Goal: Complete application form: Complete application form

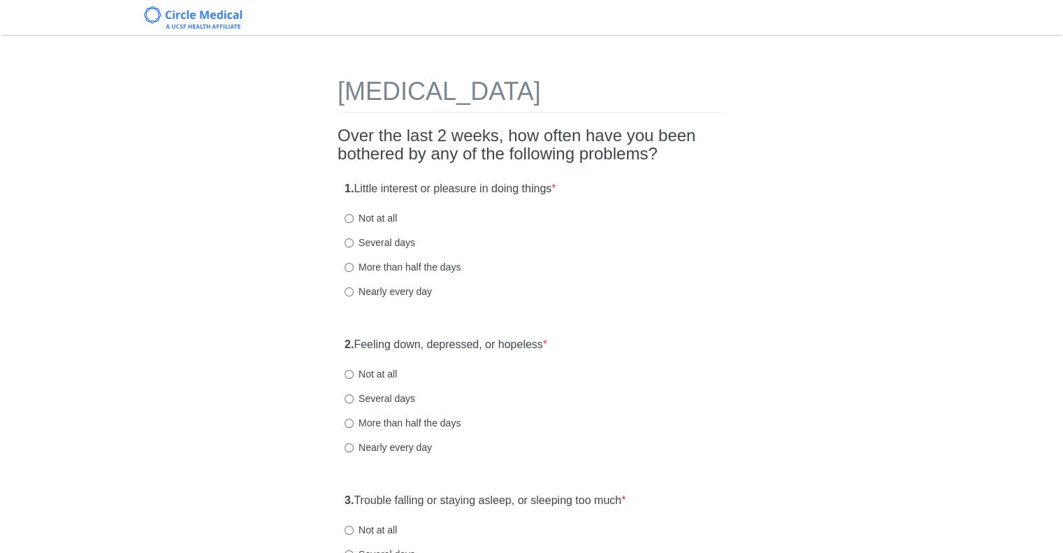
click at [371, 288] on label "Nearly every day" at bounding box center [388, 291] width 87 height 14
click at [354, 288] on input "Nearly every day" at bounding box center [349, 291] width 9 height 9
radio input "true"
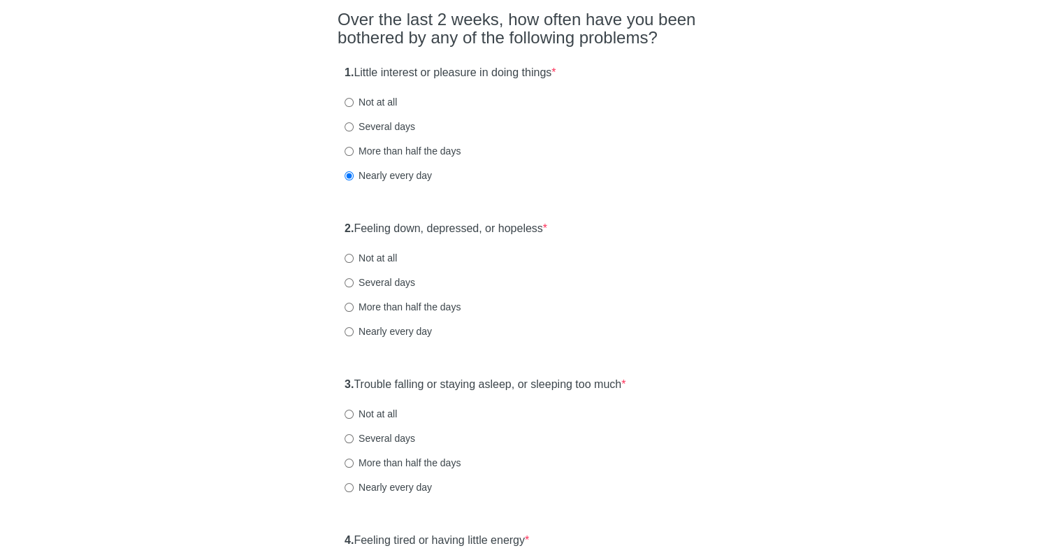
click at [376, 278] on label "Several days" at bounding box center [380, 282] width 71 height 14
click at [354, 278] on input "Several days" at bounding box center [349, 282] width 9 height 9
radio input "true"
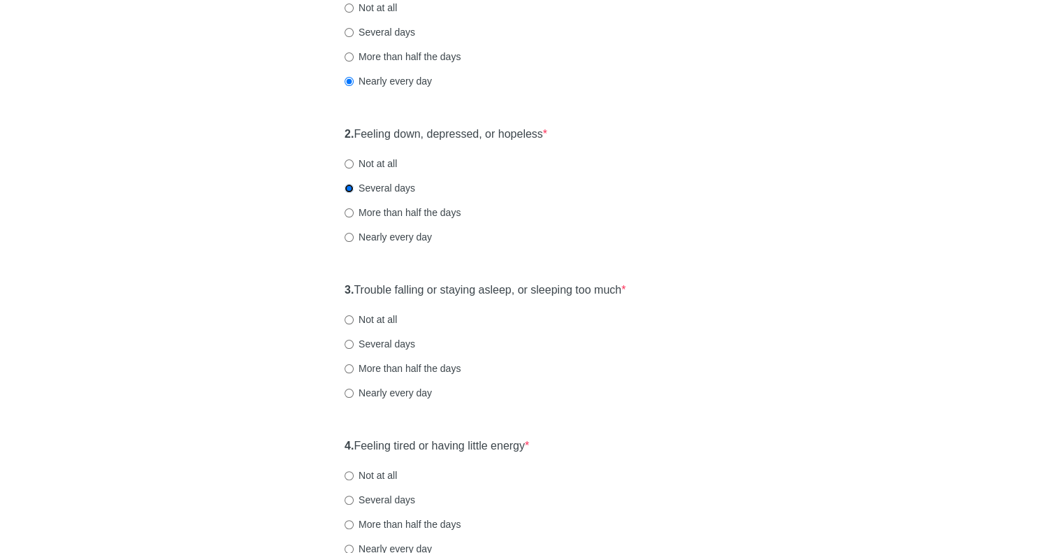
scroll to position [233, 0]
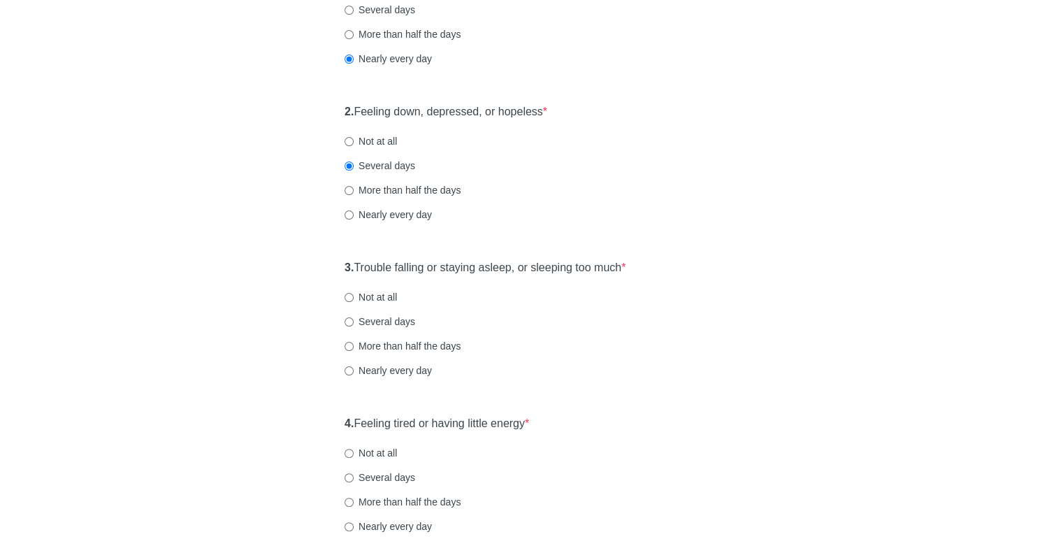
click at [407, 369] on label "Nearly every day" at bounding box center [388, 370] width 87 height 14
click at [354, 369] on input "Nearly every day" at bounding box center [349, 370] width 9 height 9
radio input "true"
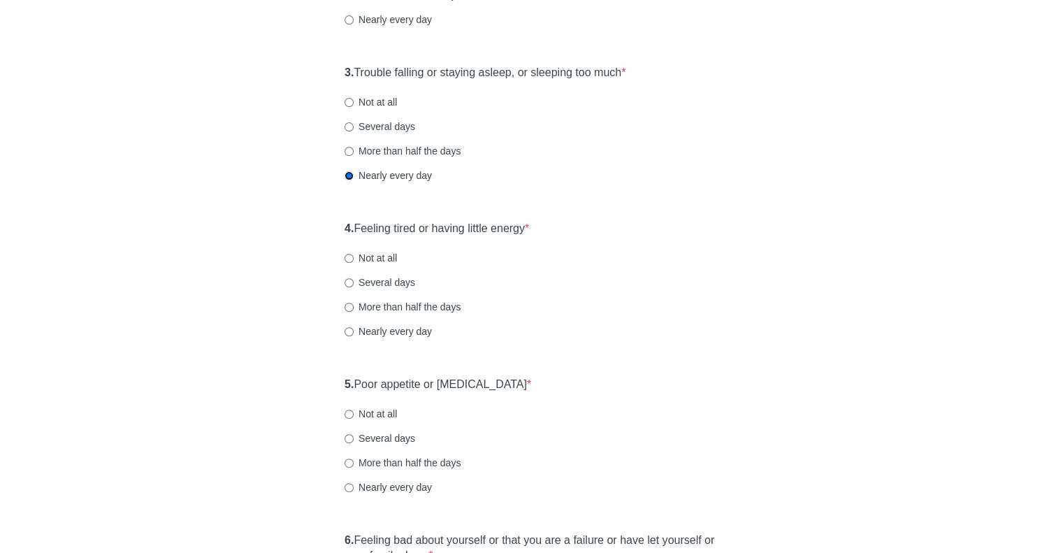
scroll to position [465, 0]
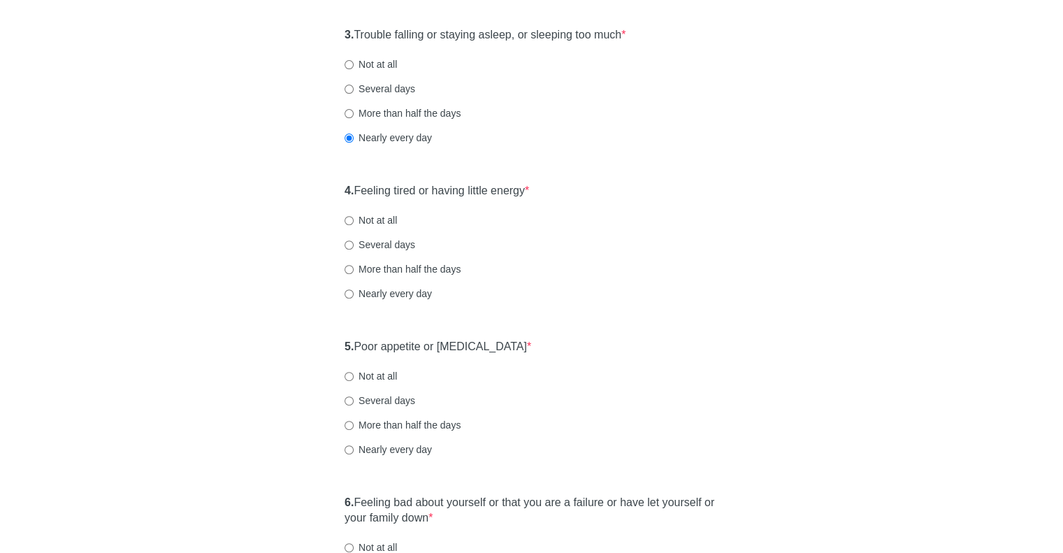
click at [423, 293] on label "Nearly every day" at bounding box center [388, 294] width 87 height 14
click at [354, 293] on input "Nearly every day" at bounding box center [349, 293] width 9 height 9
radio input "true"
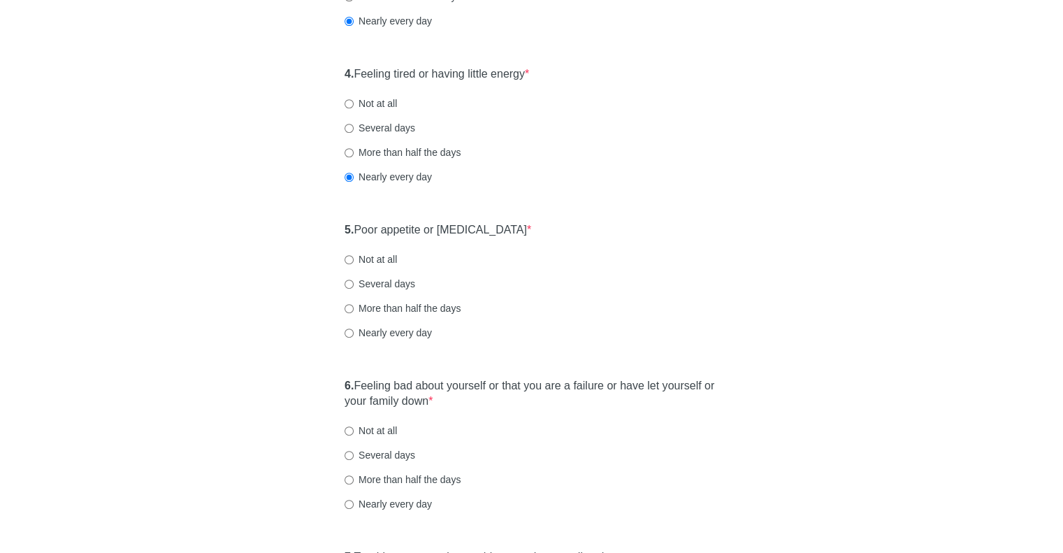
click at [375, 256] on label "Not at all" at bounding box center [371, 259] width 52 height 14
click at [354, 256] on input "Not at all" at bounding box center [349, 259] width 9 height 9
radio input "true"
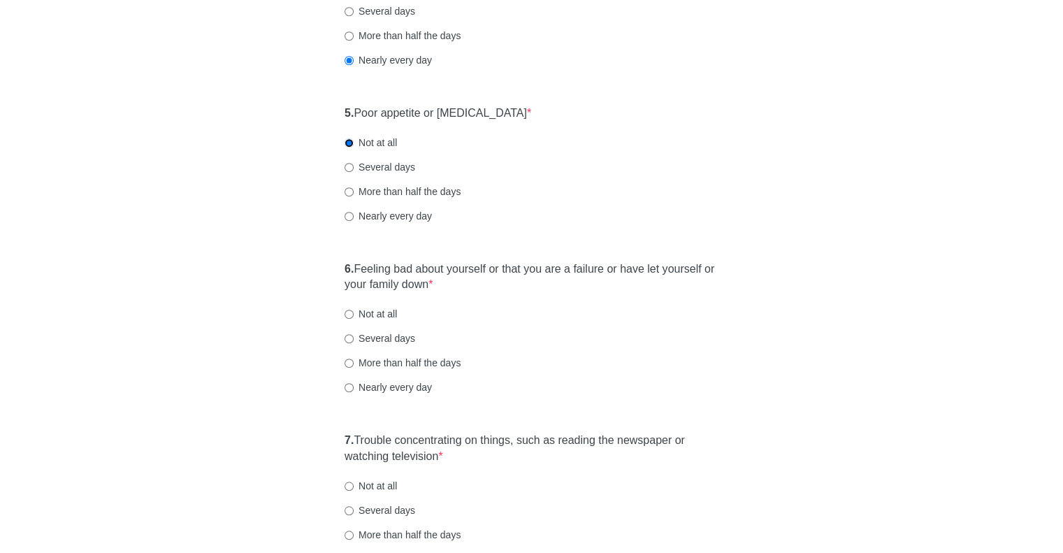
scroll to position [815, 0]
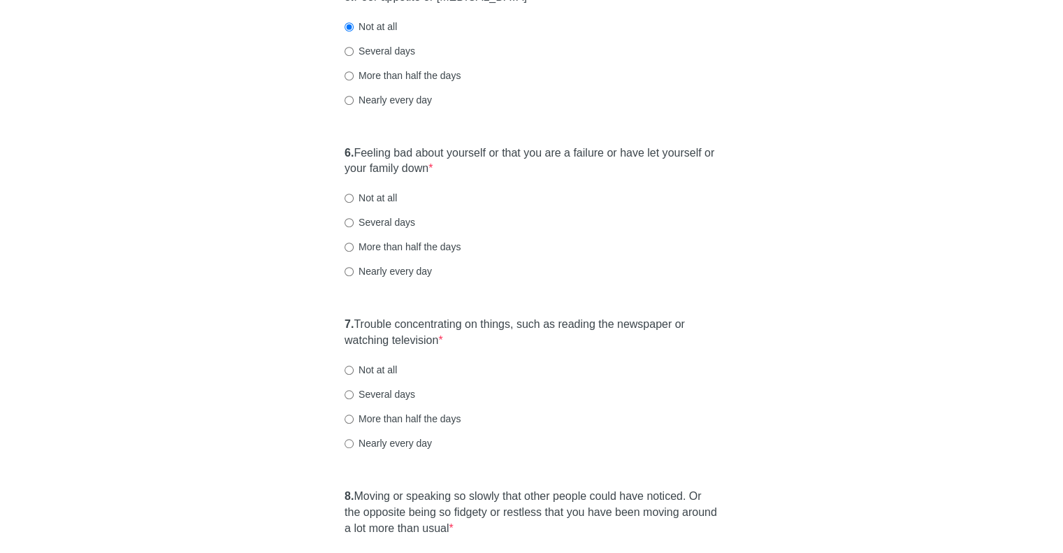
click at [379, 219] on label "Several days" at bounding box center [380, 222] width 71 height 14
click at [354, 219] on input "Several days" at bounding box center [349, 222] width 9 height 9
radio input "true"
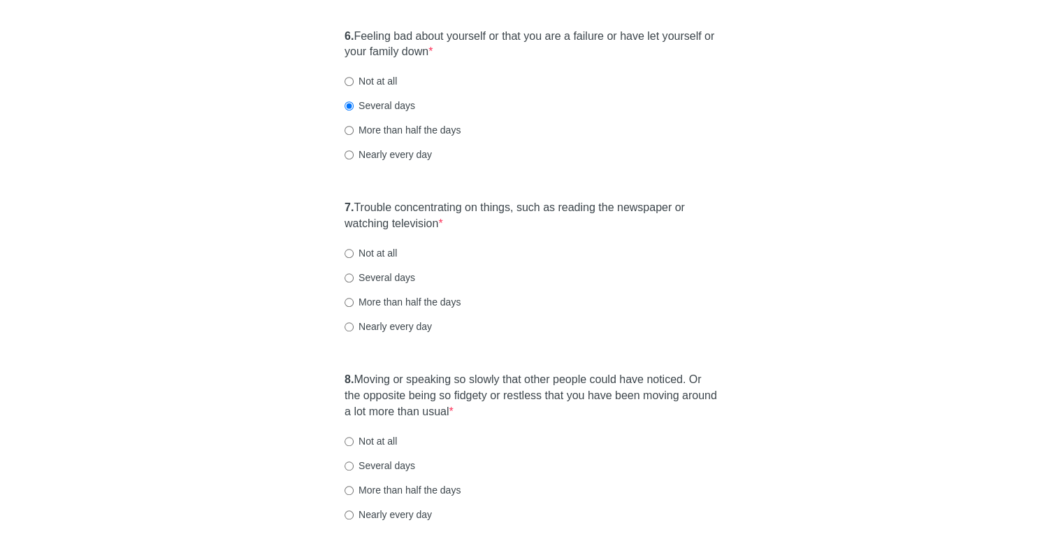
click at [398, 322] on label "Nearly every day" at bounding box center [388, 326] width 87 height 14
click at [354, 322] on input "Nearly every day" at bounding box center [349, 326] width 9 height 9
radio input "true"
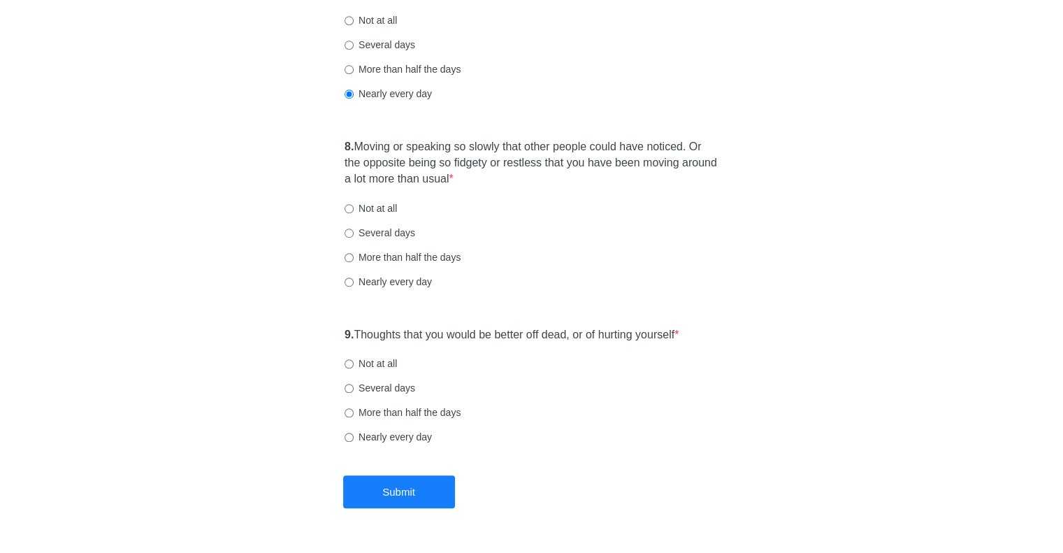
click at [365, 283] on label "Nearly every day" at bounding box center [388, 282] width 87 height 14
click at [354, 283] on input "Nearly every day" at bounding box center [349, 281] width 9 height 9
radio input "true"
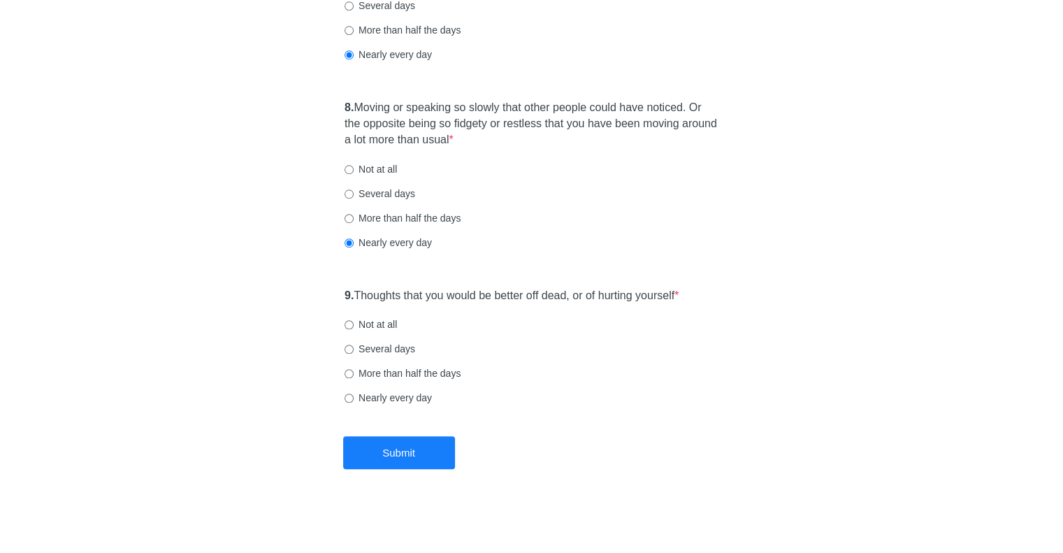
click at [384, 326] on label "Not at all" at bounding box center [371, 324] width 52 height 14
click at [354, 326] on input "Not at all" at bounding box center [349, 324] width 9 height 9
radio input "true"
click at [437, 458] on button "Submit" at bounding box center [399, 452] width 112 height 33
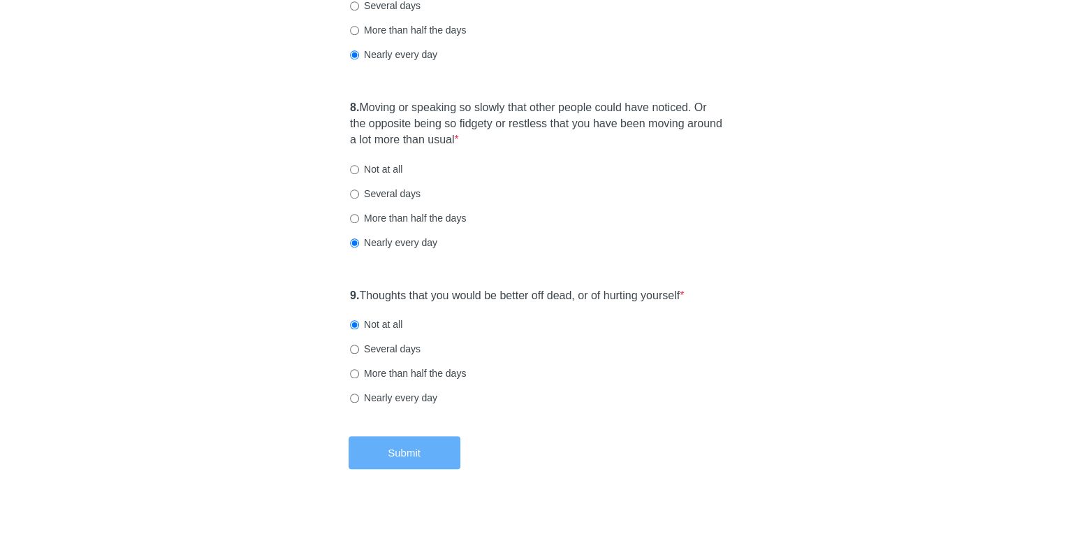
scroll to position [0, 0]
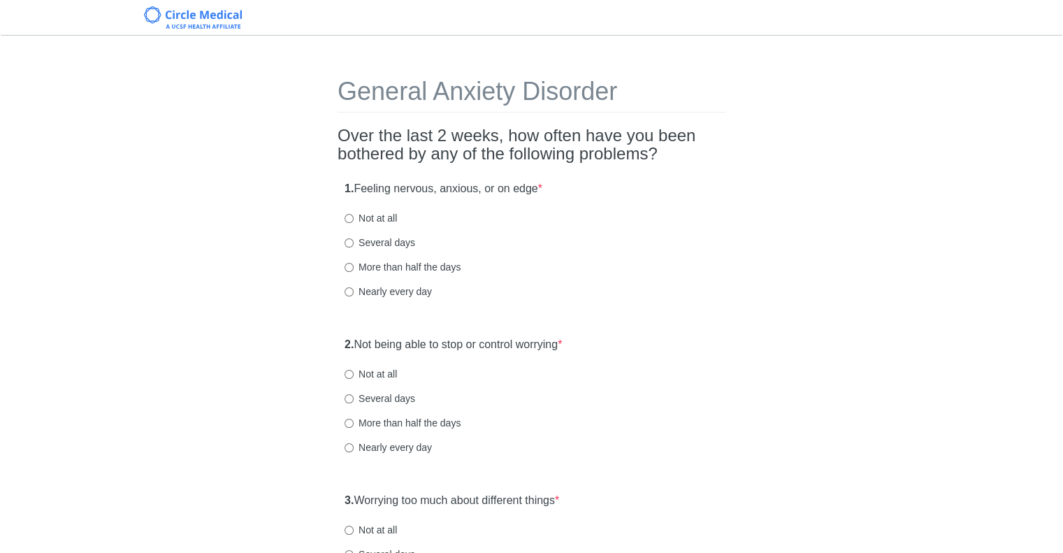
click at [404, 291] on label "Nearly every day" at bounding box center [388, 291] width 87 height 14
click at [354, 291] on input "Nearly every day" at bounding box center [349, 291] width 9 height 9
radio input "true"
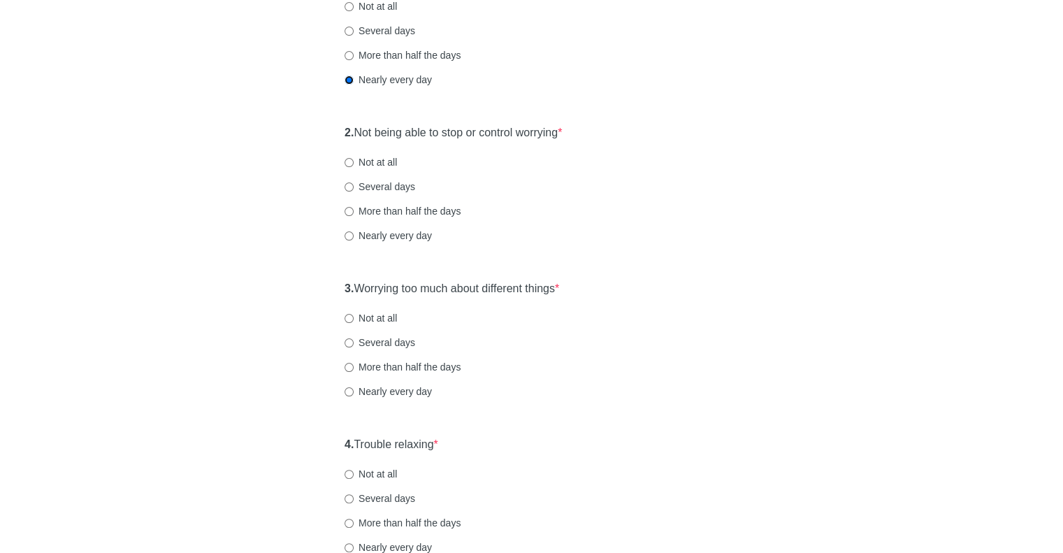
scroll to position [233, 0]
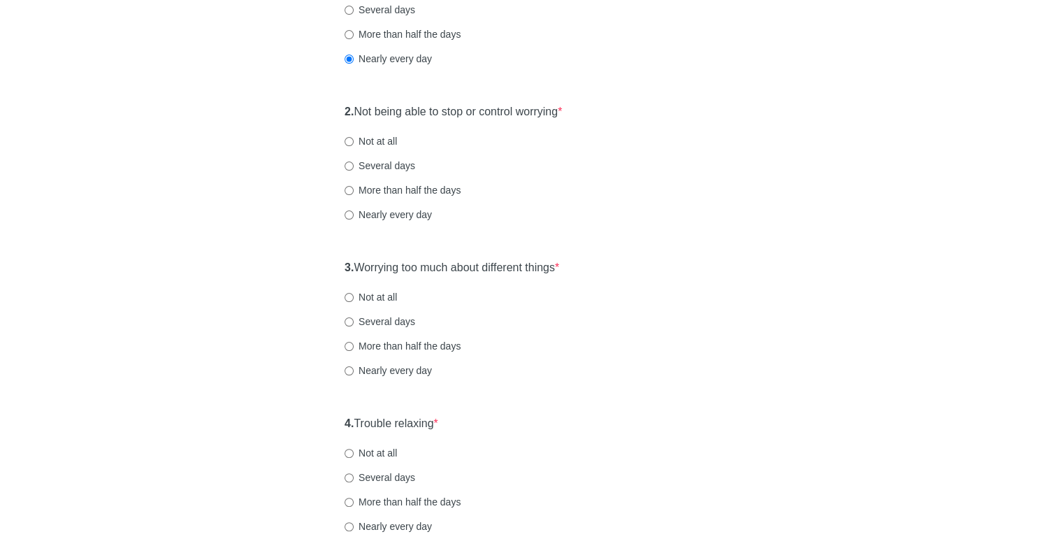
click at [378, 213] on label "Nearly every day" at bounding box center [388, 215] width 87 height 14
click at [354, 213] on input "Nearly every day" at bounding box center [349, 214] width 9 height 9
radio input "true"
click at [403, 375] on label "Nearly every day" at bounding box center [388, 370] width 87 height 14
click at [354, 375] on input "Nearly every day" at bounding box center [349, 370] width 9 height 9
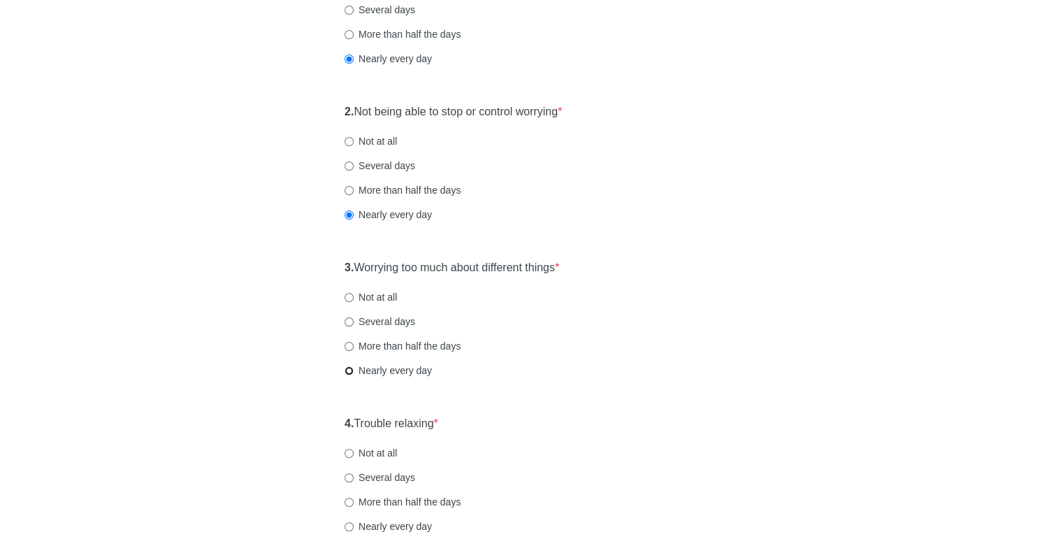
radio input "true"
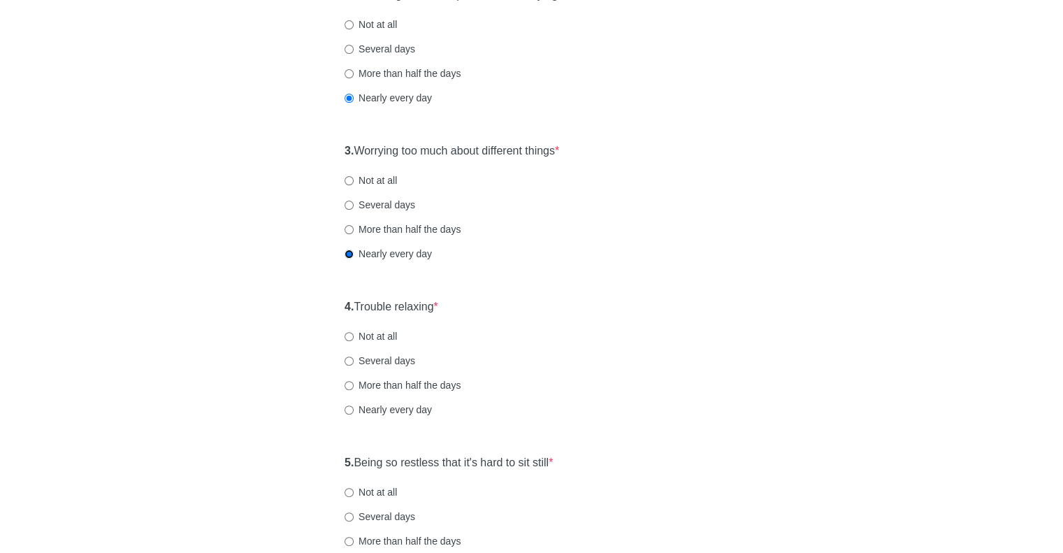
scroll to position [465, 0]
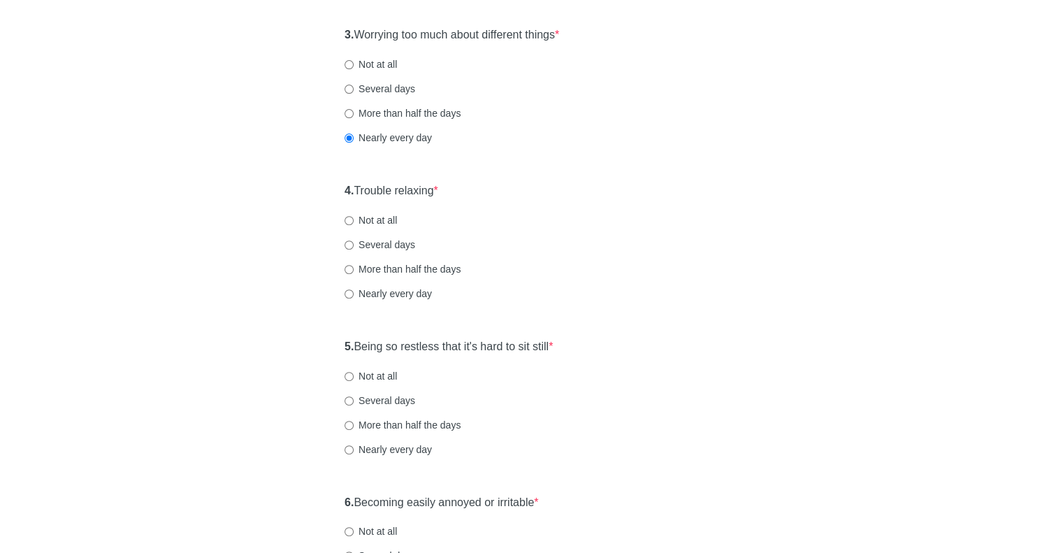
click at [405, 244] on label "Several days" at bounding box center [380, 245] width 71 height 14
click at [354, 244] on input "Several days" at bounding box center [349, 244] width 9 height 9
radio input "true"
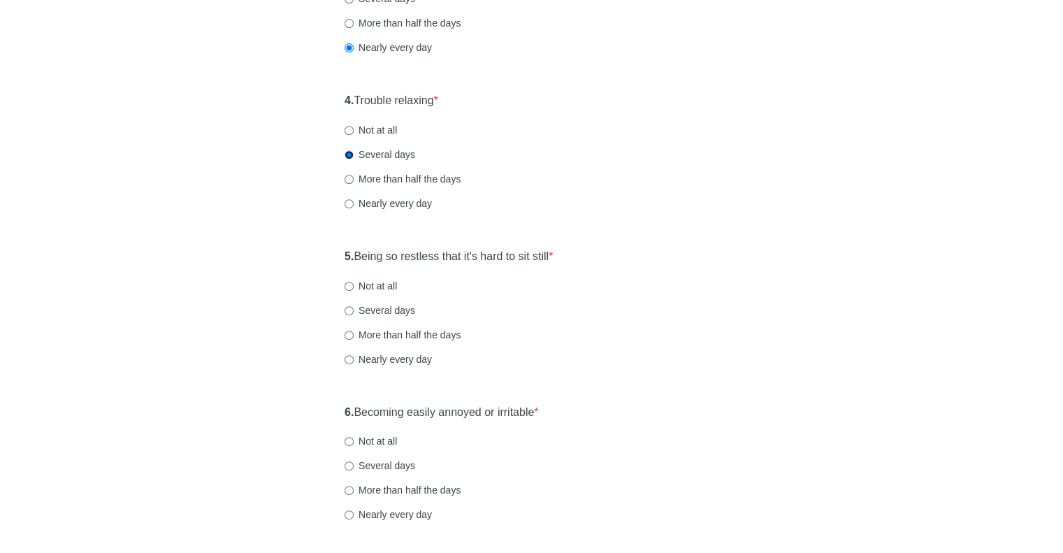
scroll to position [582, 0]
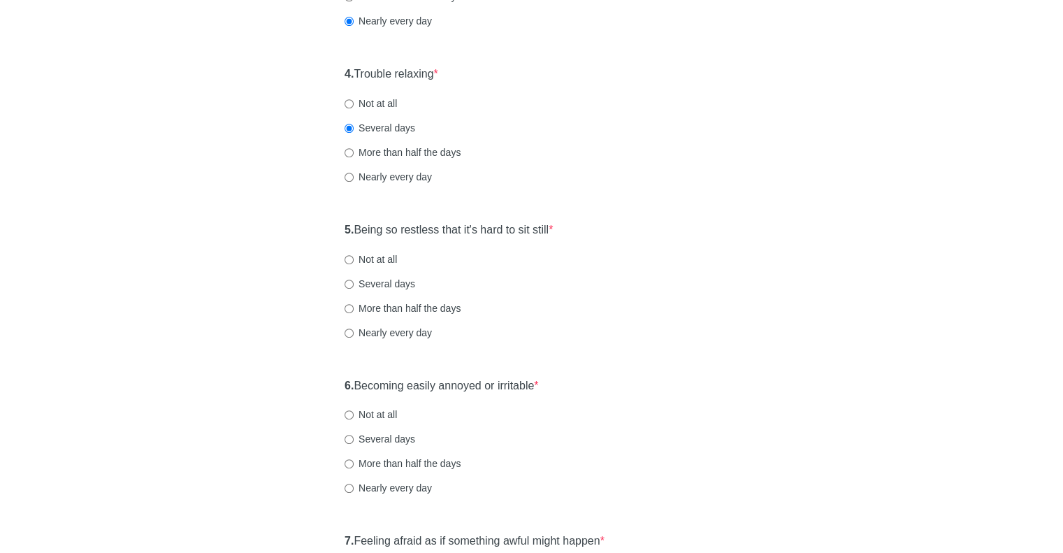
click at [361, 335] on label "Nearly every day" at bounding box center [388, 333] width 87 height 14
click at [354, 335] on input "Nearly every day" at bounding box center [349, 332] width 9 height 9
radio input "true"
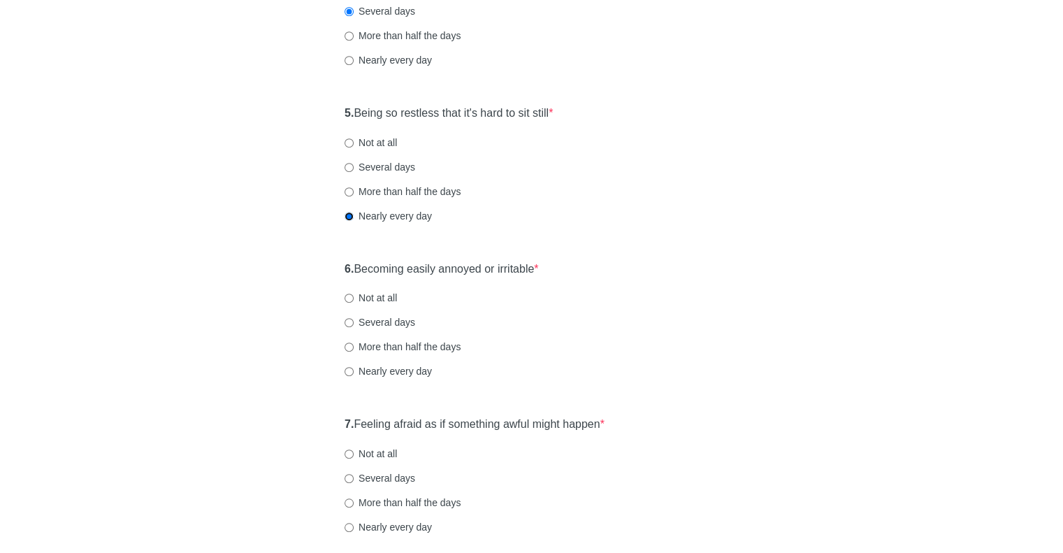
scroll to position [815, 0]
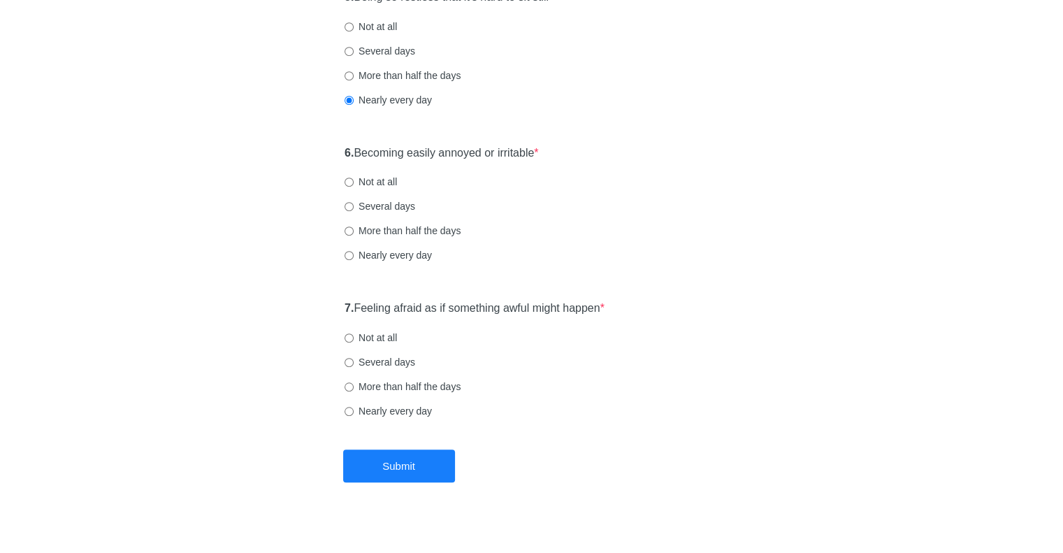
click at [386, 208] on label "Several days" at bounding box center [380, 206] width 71 height 14
click at [354, 208] on input "Several days" at bounding box center [349, 206] width 9 height 9
radio input "true"
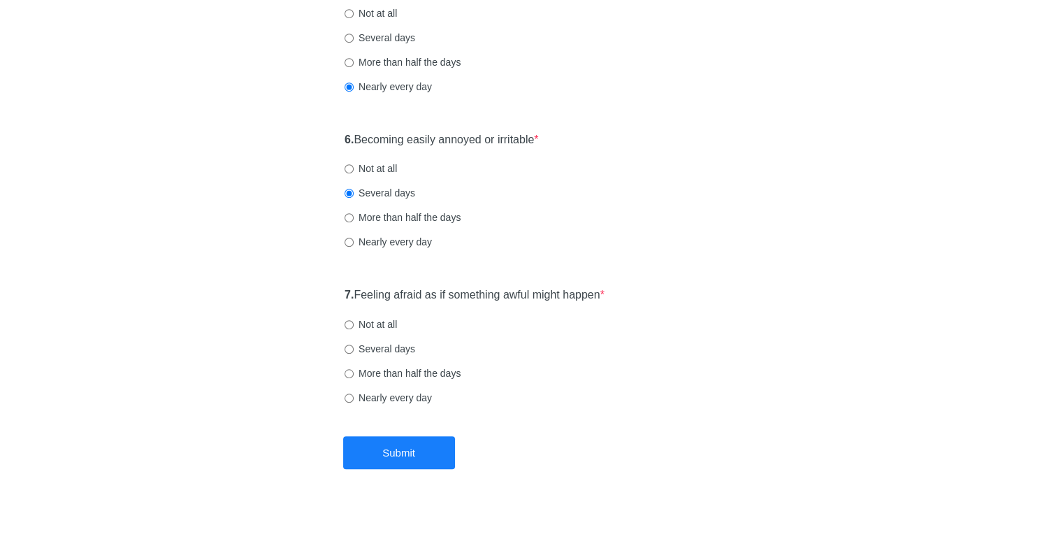
click at [416, 393] on label "Nearly every day" at bounding box center [388, 398] width 87 height 14
click at [354, 393] on input "Nearly every day" at bounding box center [349, 397] width 9 height 9
radio input "true"
click at [422, 458] on button "Submit" at bounding box center [399, 452] width 112 height 33
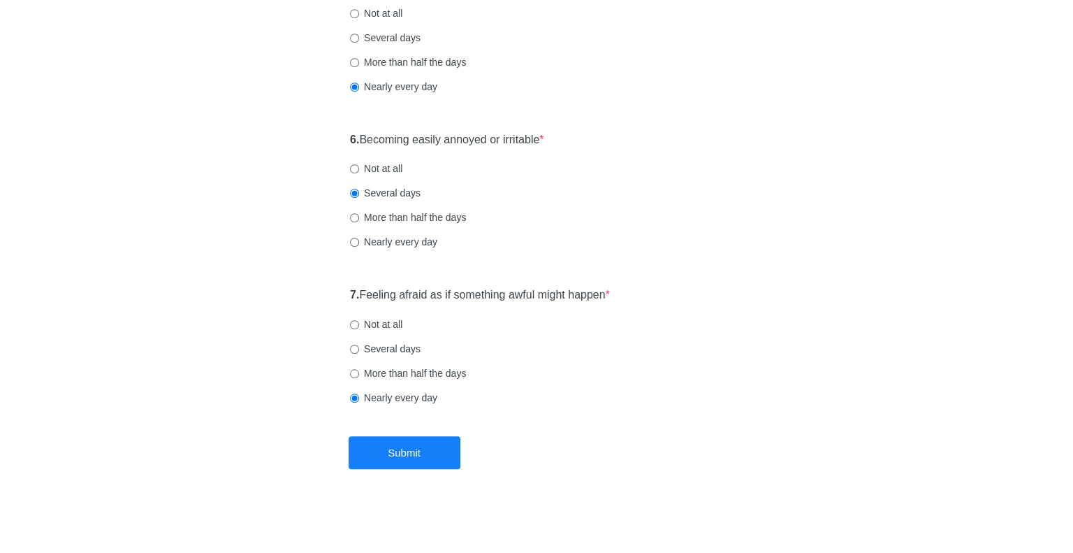
scroll to position [0, 0]
